Goal: Task Accomplishment & Management: Manage account settings

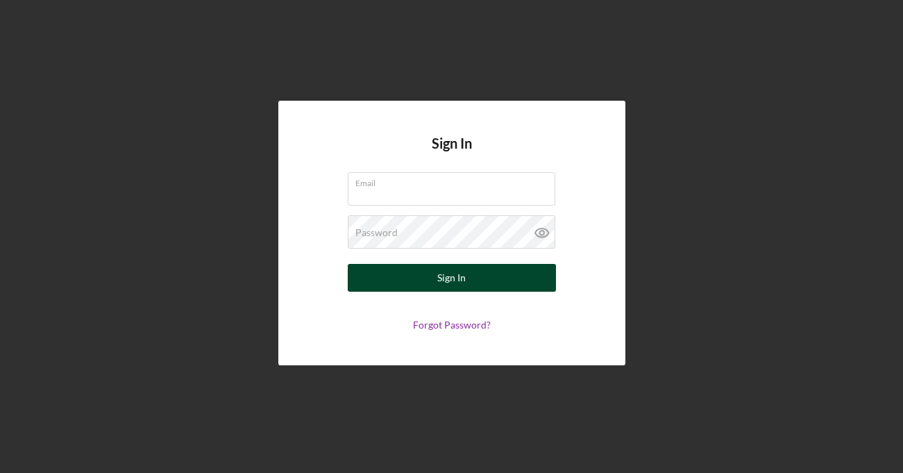
type input "[PERSON_NAME][EMAIL_ADDRESS][PERSON_NAME][DOMAIN_NAME]"
click at [428, 285] on button "Sign In" at bounding box center [452, 278] width 208 height 28
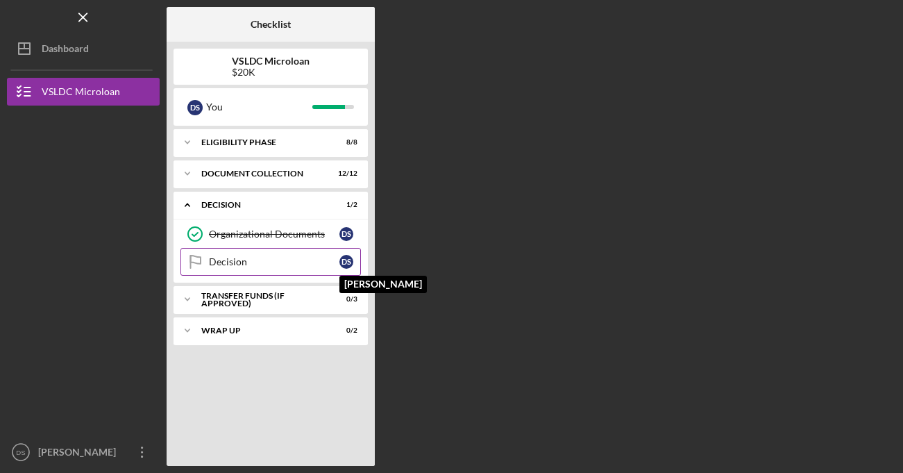
click at [347, 261] on div "D S" at bounding box center [346, 262] width 14 height 14
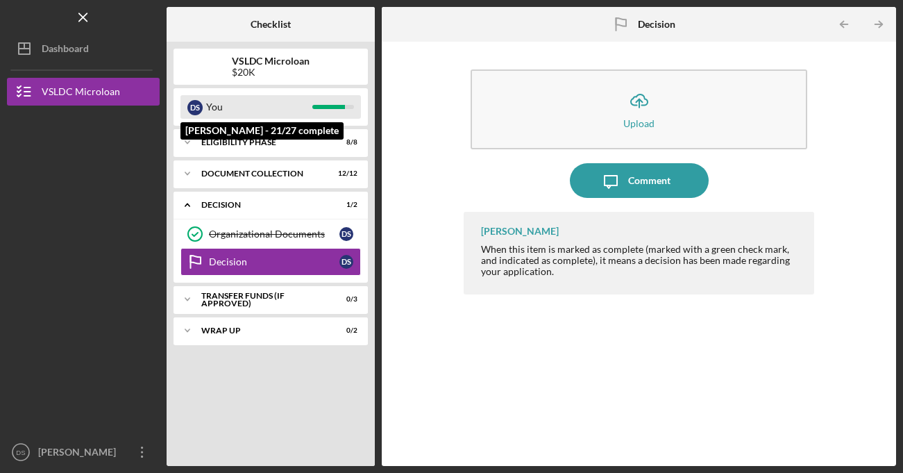
click at [193, 112] on div "D S" at bounding box center [194, 107] width 15 height 15
click at [192, 108] on div "D S" at bounding box center [194, 107] width 15 height 15
click at [194, 111] on div "D S" at bounding box center [194, 107] width 15 height 15
click at [209, 110] on div "You" at bounding box center [259, 107] width 106 height 24
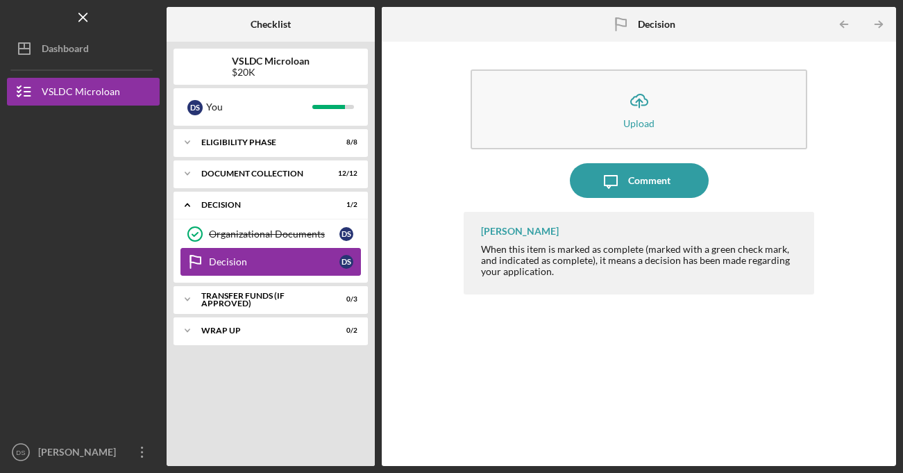
click at [280, 262] on div "Decision" at bounding box center [274, 261] width 130 height 11
click at [282, 262] on div "Decision" at bounding box center [274, 261] width 130 height 11
click at [314, 253] on link "Decision Decision D S" at bounding box center [270, 262] width 180 height 28
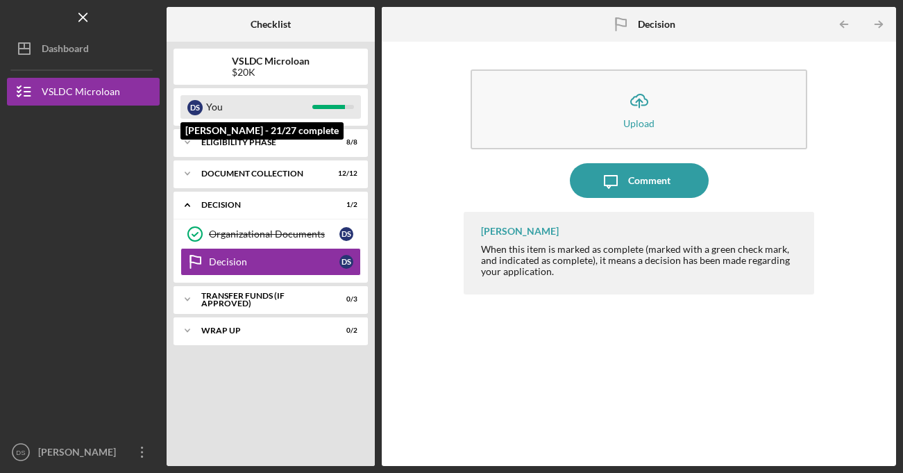
click at [198, 108] on div "D S" at bounding box center [194, 107] width 15 height 15
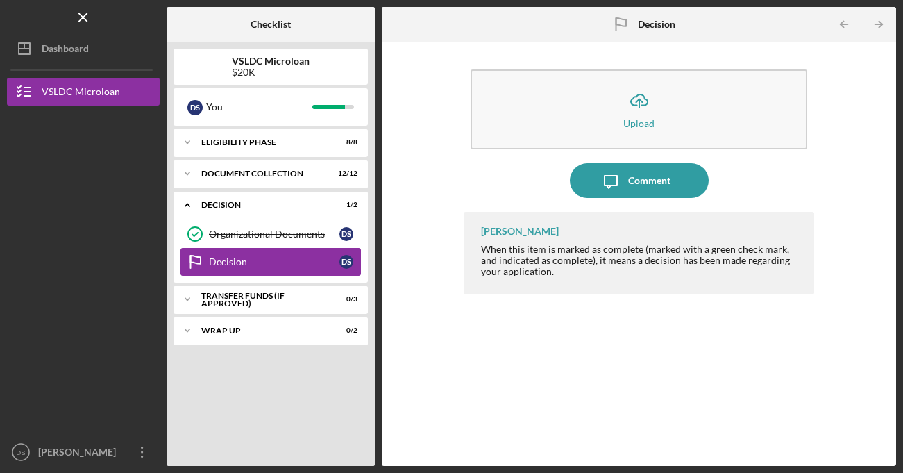
click at [270, 264] on div "Decision" at bounding box center [274, 261] width 130 height 11
click at [233, 236] on div "Organizational Documents" at bounding box center [274, 233] width 130 height 11
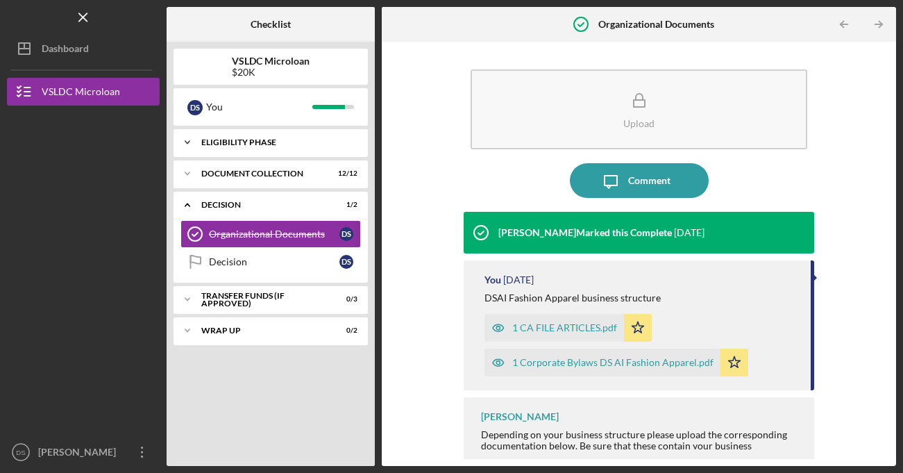
click at [262, 145] on div "Eligibility Phase" at bounding box center [275, 142] width 149 height 8
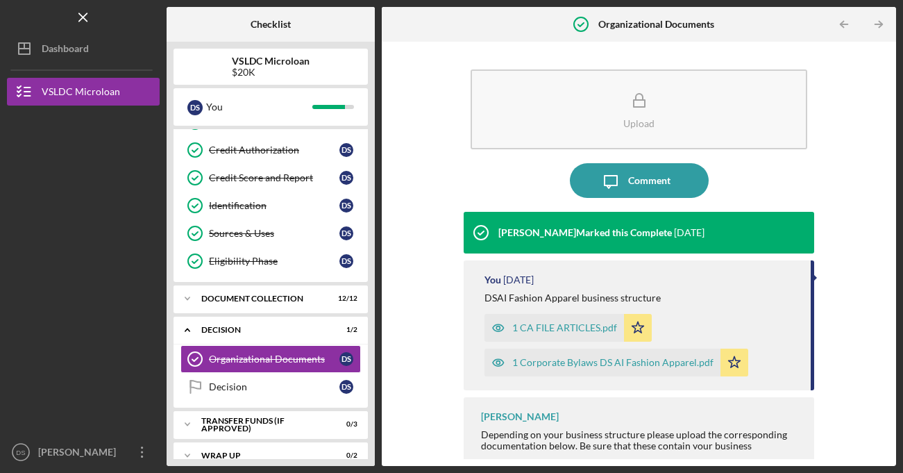
scroll to position [123, 0]
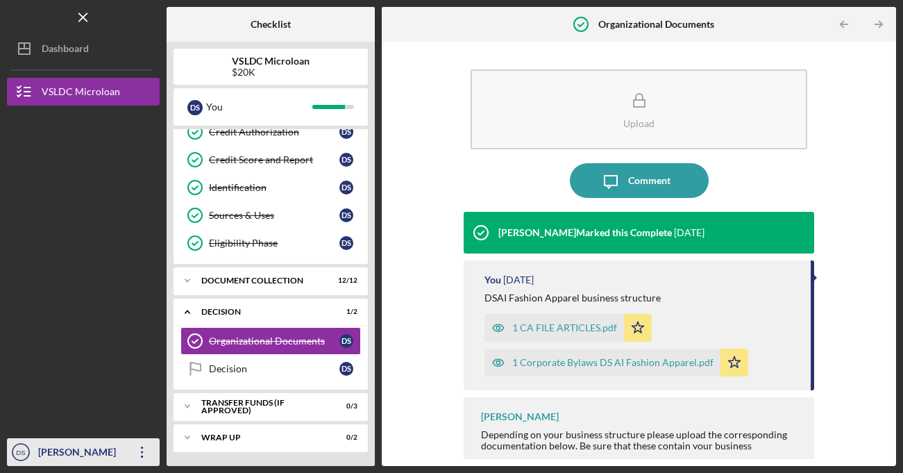
click at [73, 448] on div "[PERSON_NAME]" at bounding box center [80, 453] width 90 height 31
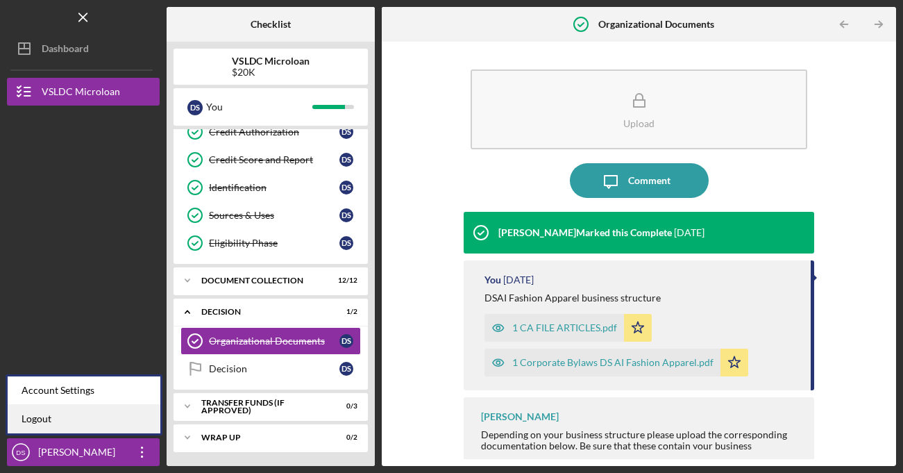
click at [58, 416] on link "Logout" at bounding box center [84, 419] width 153 height 28
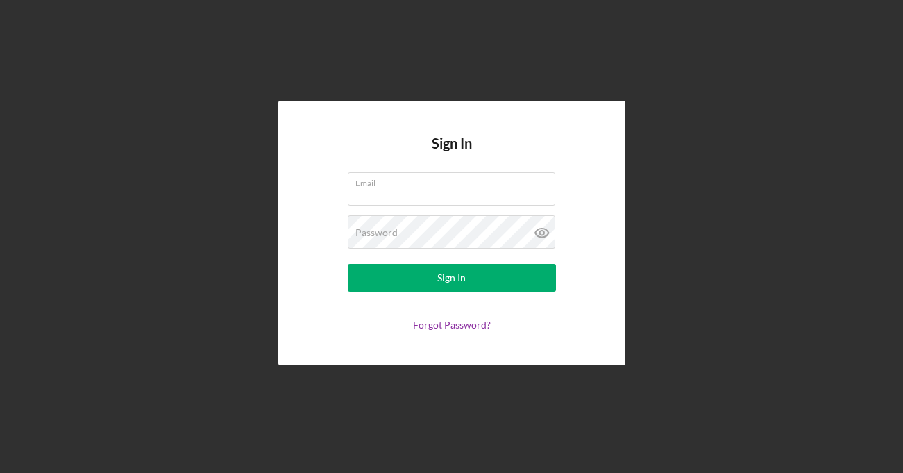
type input "[PERSON_NAME][EMAIL_ADDRESS][PERSON_NAME][DOMAIN_NAME]"
